Goal: Task Accomplishment & Management: Use online tool/utility

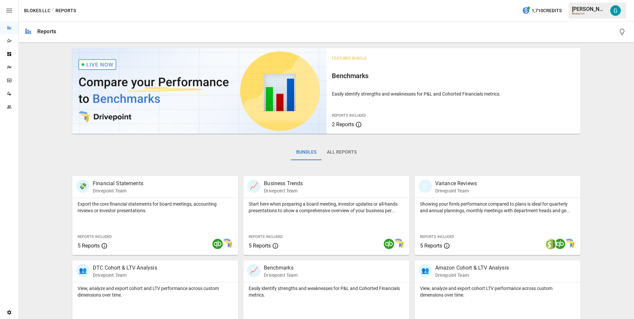
click at [9, 96] on icon "Data Sources" at bounding box center [9, 93] width 5 height 5
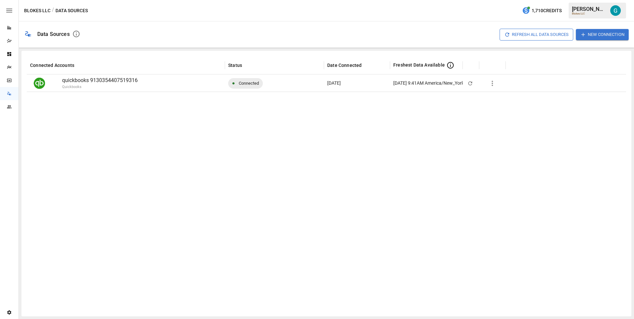
click at [490, 84] on icon "button" at bounding box center [492, 84] width 8 height 8
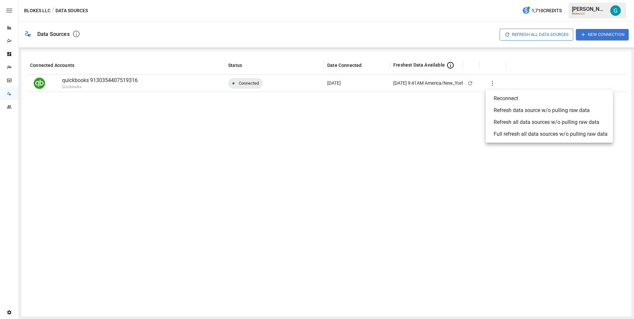
click at [527, 123] on div "Refresh all data sources w/o pulling raw data" at bounding box center [546, 122] width 106 height 8
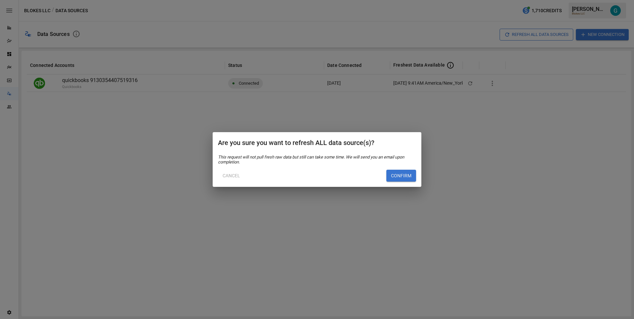
click at [397, 179] on button "Confirm" at bounding box center [401, 176] width 30 height 12
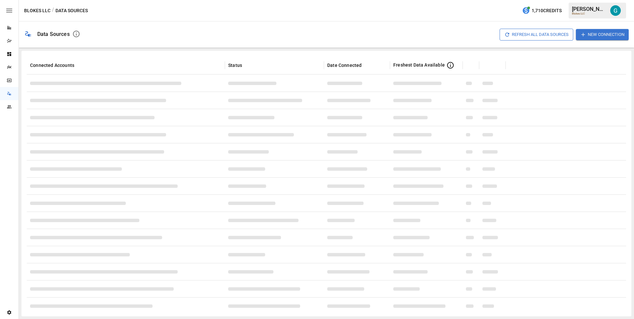
click at [406, 24] on div "Refresh All Data Sources New Connection" at bounding box center [356, 34] width 543 height 21
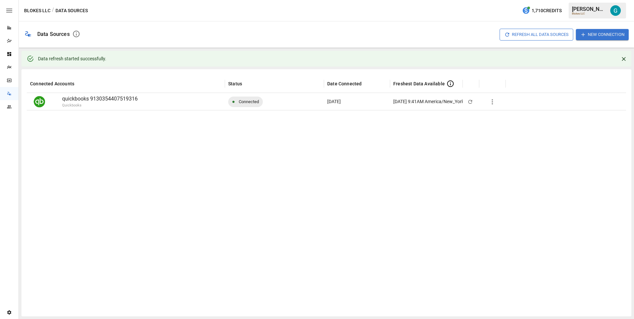
click at [406, 24] on div "Refresh All Data Sources New Connection" at bounding box center [356, 34] width 543 height 21
click at [372, 146] on div at bounding box center [326, 210] width 599 height 201
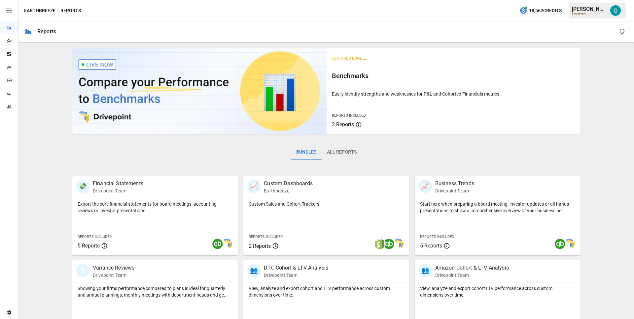
click at [406, 24] on div at bounding box center [344, 31] width 567 height 21
